Goal: Transaction & Acquisition: Obtain resource

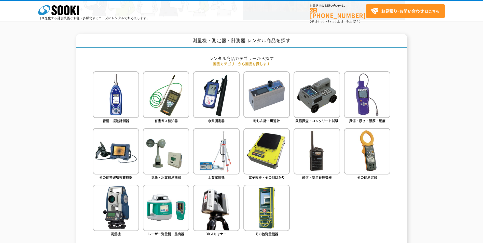
scroll to position [204, 0]
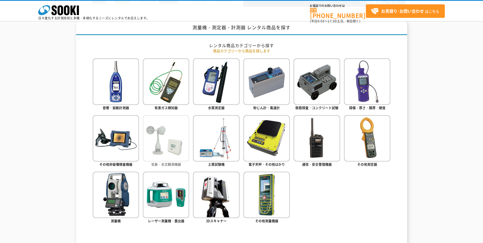
click at [168, 141] on img at bounding box center [166, 138] width 46 height 46
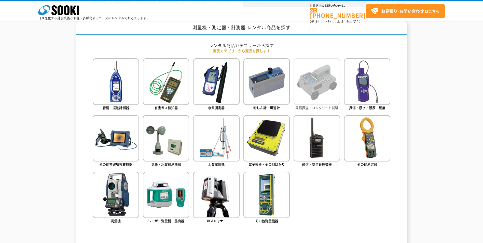
click at [324, 88] on img at bounding box center [317, 81] width 46 height 46
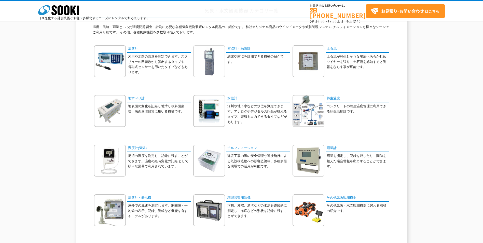
scroll to position [51, 0]
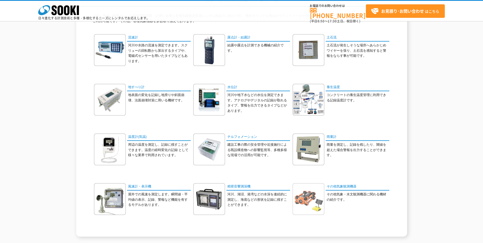
click at [308, 200] on img at bounding box center [309, 199] width 32 height 32
click at [114, 144] on img at bounding box center [110, 149] width 32 height 32
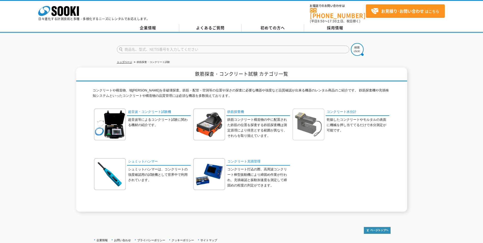
click at [303, 128] on img at bounding box center [309, 125] width 32 height 32
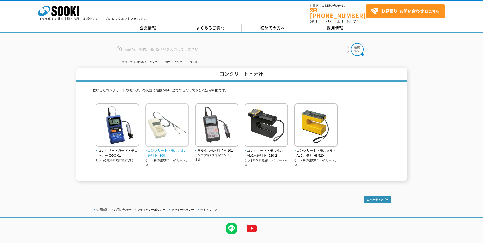
click at [162, 148] on span "コンクリート・モルタル水分計 HI-800" at bounding box center [167, 153] width 44 height 11
click at [146, 47] on input "text" at bounding box center [233, 50] width 233 height 8
type input "ハンディロガー"
click at [351, 43] on button at bounding box center [357, 49] width 13 height 13
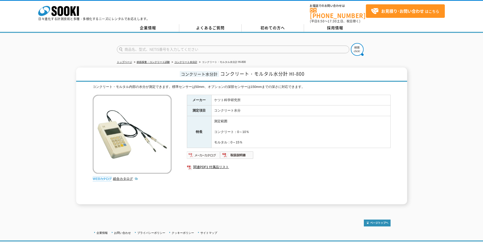
click at [206, 152] on img at bounding box center [203, 155] width 33 height 8
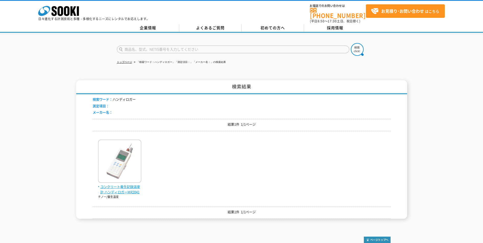
click at [112, 158] on img at bounding box center [119, 162] width 43 height 45
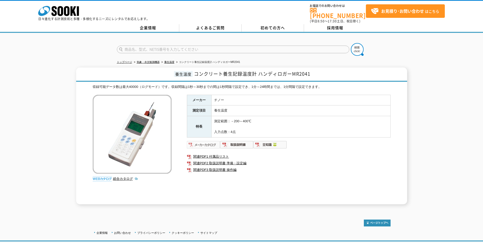
click at [202, 142] on img at bounding box center [203, 145] width 33 height 8
